Goal: Information Seeking & Learning: Learn about a topic

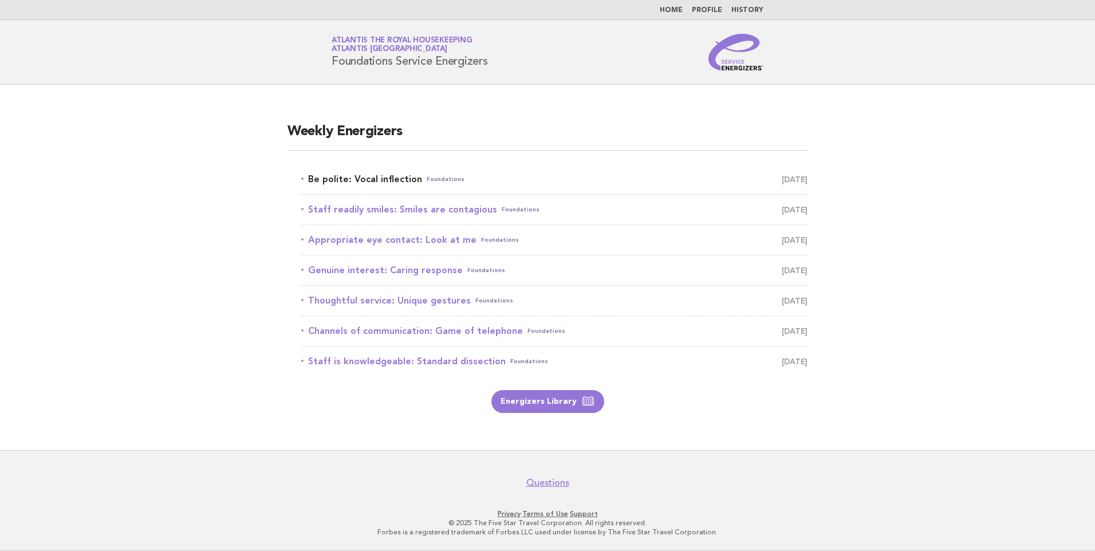
click at [390, 175] on link "Be polite: Vocal inflection Foundations [DATE]" at bounding box center [554, 179] width 506 height 16
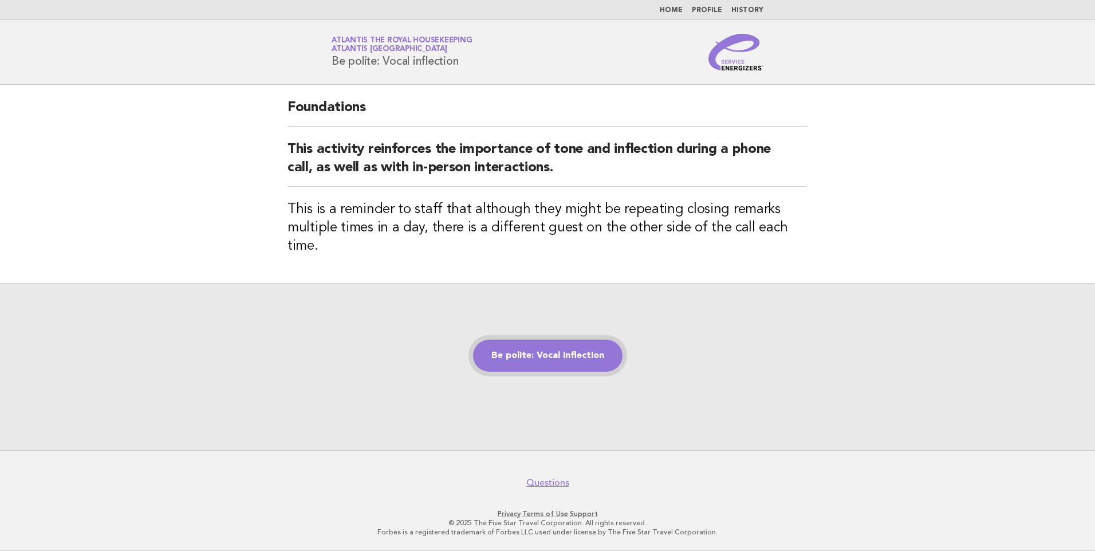
click at [582, 352] on link "Be polite: Vocal inflection" at bounding box center [547, 356] width 149 height 32
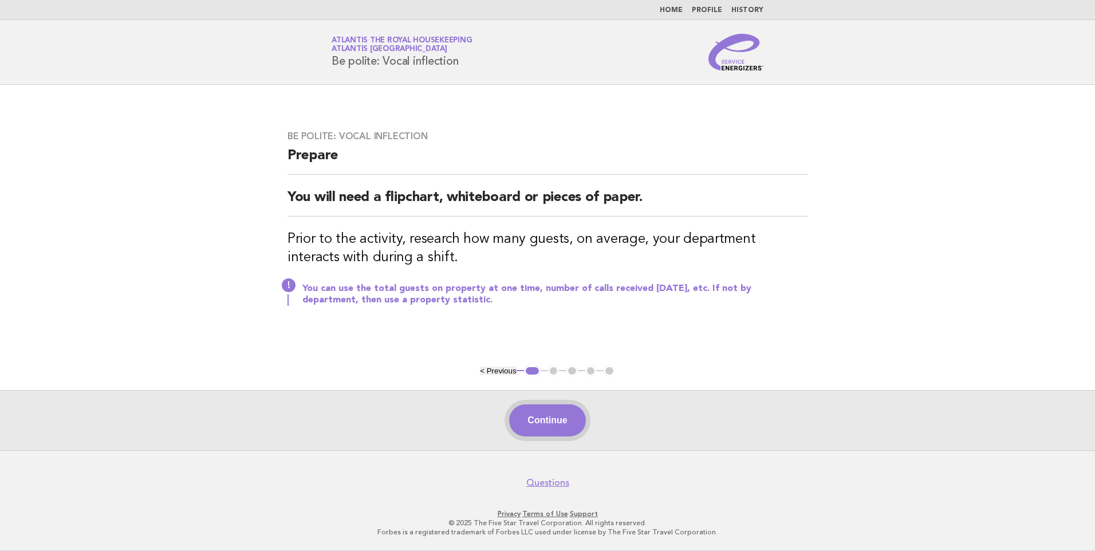
click at [543, 417] on button "Continue" at bounding box center [547, 420] width 76 height 32
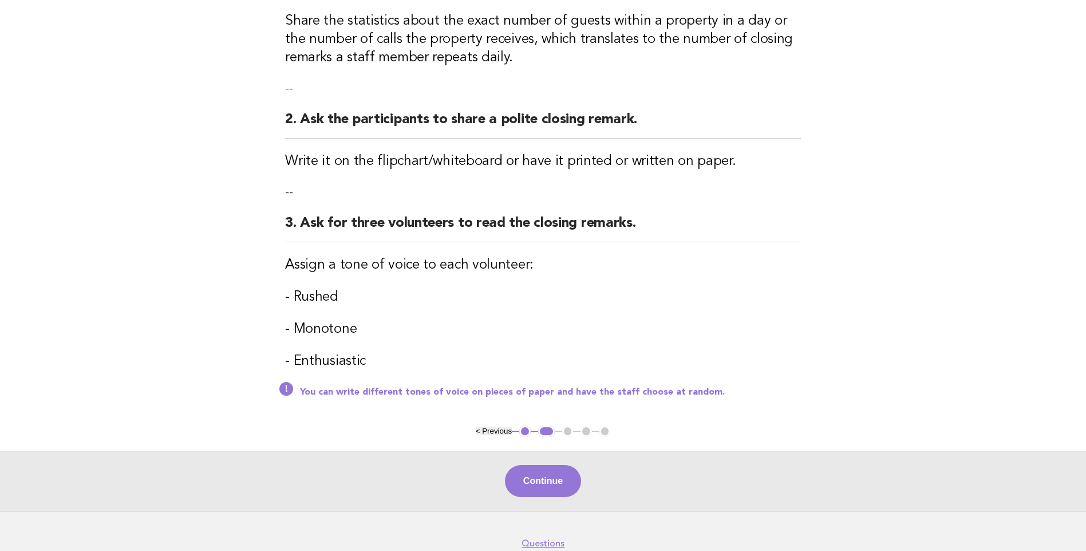
scroll to position [229, 0]
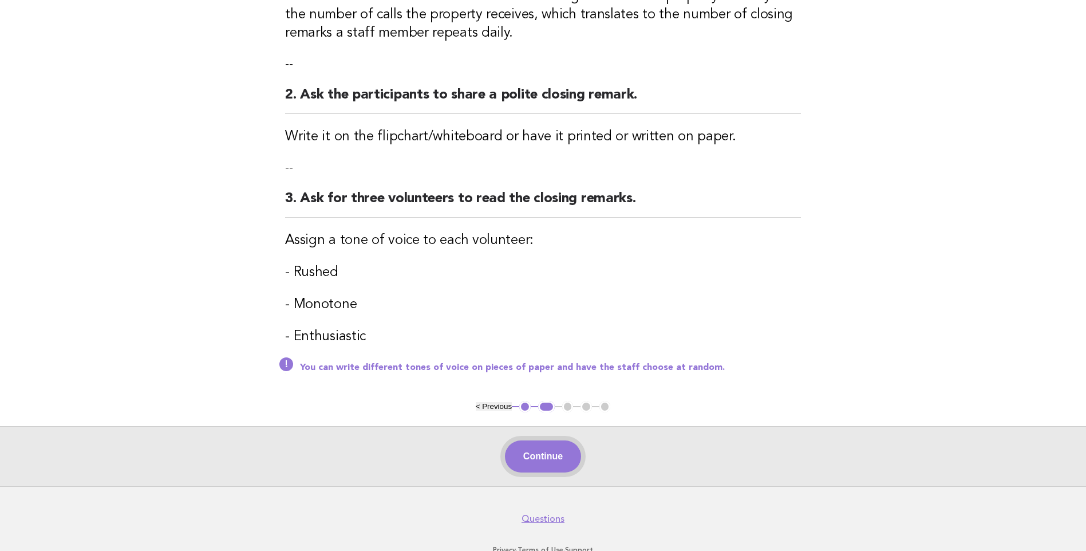
click at [554, 454] on button "Continue" at bounding box center [543, 456] width 76 height 32
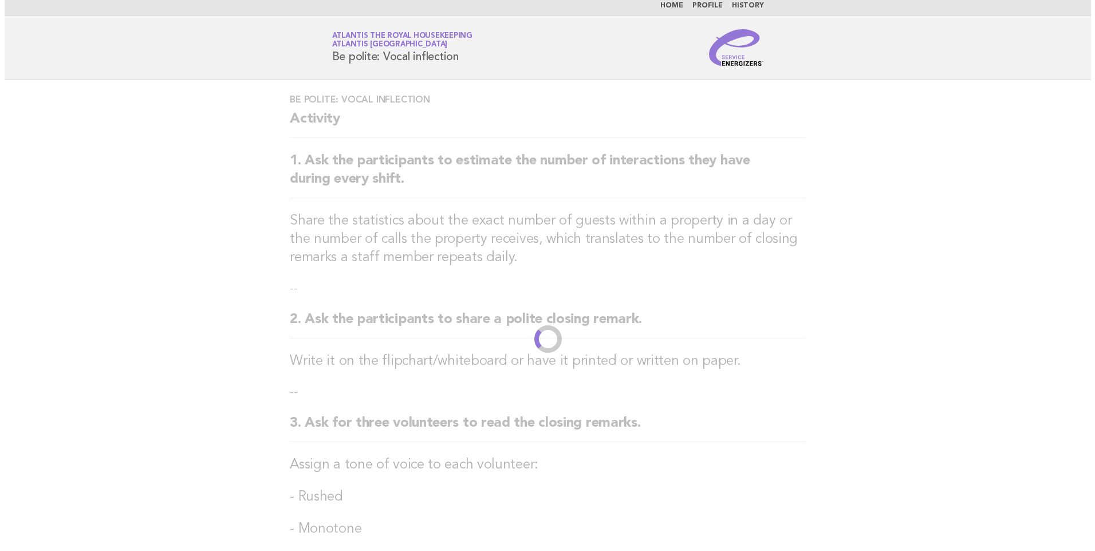
scroll to position [0, 0]
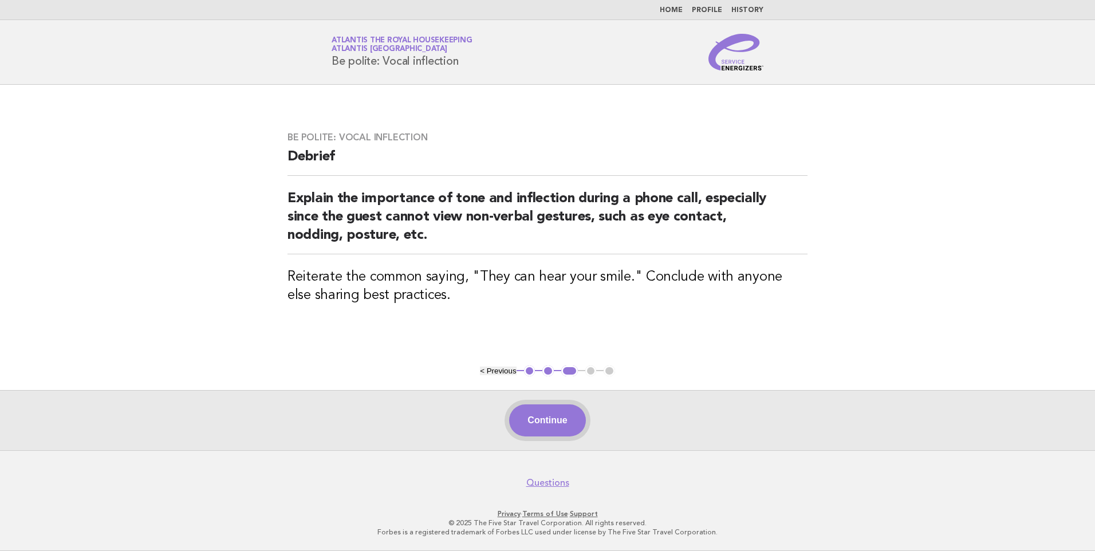
click at [569, 422] on button "Continue" at bounding box center [547, 420] width 76 height 32
